Goal: Task Accomplishment & Management: Manage account settings

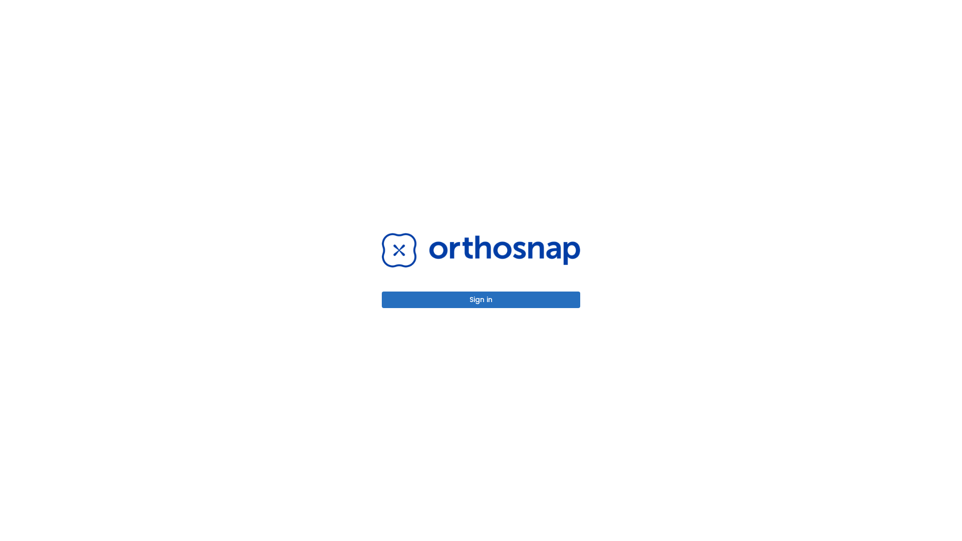
click at [481, 300] on button "Sign in" at bounding box center [481, 300] width 198 height 17
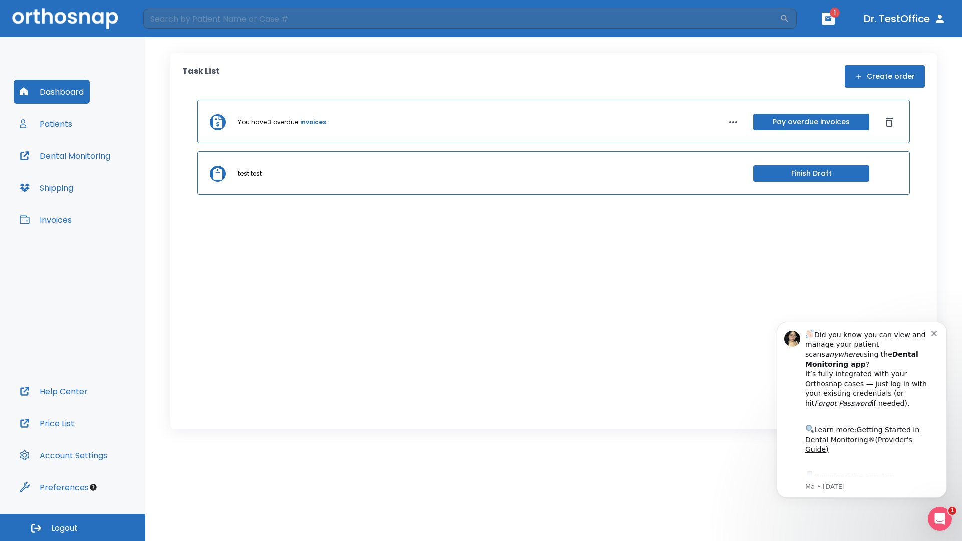
click at [73, 528] on span "Logout" at bounding box center [64, 528] width 27 height 11
